Goal: Check status: Check status

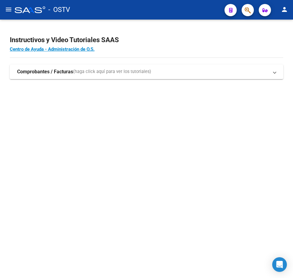
click at [84, 126] on mat-sidenav-content "Instructivos y Video Tutoriales SAAS Centro de Ayuda - Administración de O.S. C…" at bounding box center [146, 149] width 293 height 259
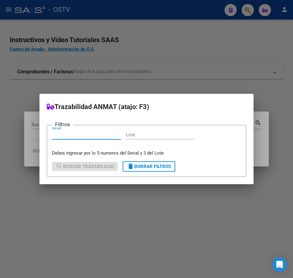
paste input "33310872"
type input "33310872"
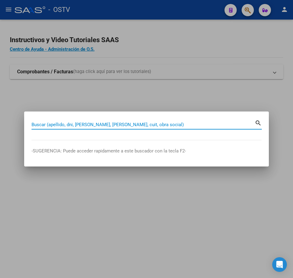
click at [84, 126] on input "Buscar (apellido, dni, [PERSON_NAME], [PERSON_NAME], cuit, obra social)" at bounding box center [142, 125] width 223 height 6
paste input "33310872"
type input "33310872"
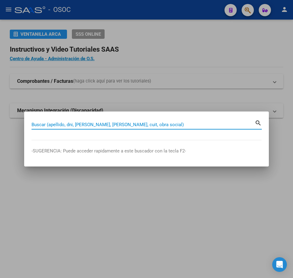
paste input "33310872"
type input "33310872"
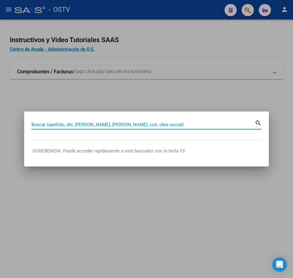
paste input "32636272"
type input "32636272"
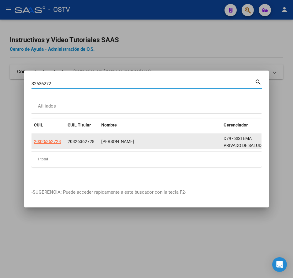
click at [55, 139] on span "20326362728" at bounding box center [47, 141] width 27 height 5
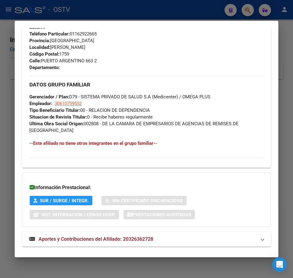
scroll to position [320, 0]
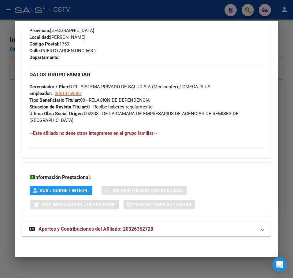
click at [105, 225] on mat-expansion-panel-header "Aportes y Contribuciones del Afiliado: 20326362728" at bounding box center [146, 229] width 249 height 15
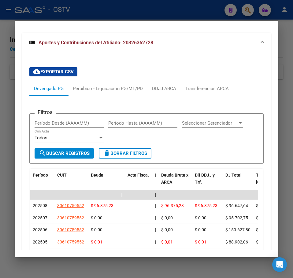
scroll to position [540, 0]
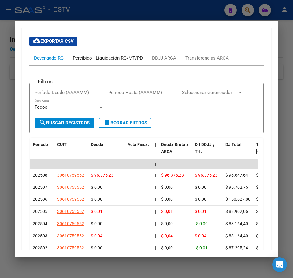
click at [104, 61] on div "Percibido - Liquidación RG/MT/PD" at bounding box center [108, 58] width 70 height 7
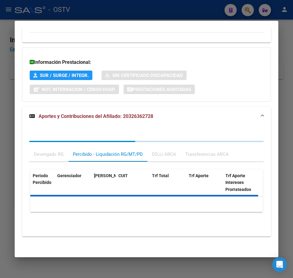
scroll to position [462, 0]
